Goal: Find specific page/section: Find specific page/section

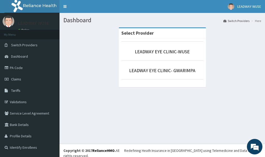
click at [148, 43] on li "LEADWAY EYE CLINIC-WUSE" at bounding box center [162, 50] width 82 height 19
click at [147, 50] on link "LEADWAY EYE CLINIC-WUSE" at bounding box center [162, 52] width 55 height 6
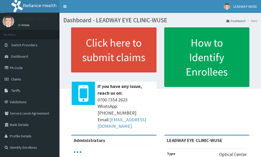
click at [29, 71] on link "PA Code" at bounding box center [30, 67] width 60 height 11
drag, startPoint x: 0, startPoint y: 0, endPoint x: 29, endPoint y: 71, distance: 77.2
click at [29, 71] on link "PA Code" at bounding box center [30, 67] width 60 height 11
